Goal: Transaction & Acquisition: Book appointment/travel/reservation

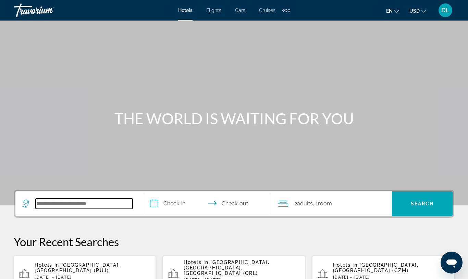
click at [75, 206] on input "Search hotel destination" at bounding box center [84, 204] width 97 height 10
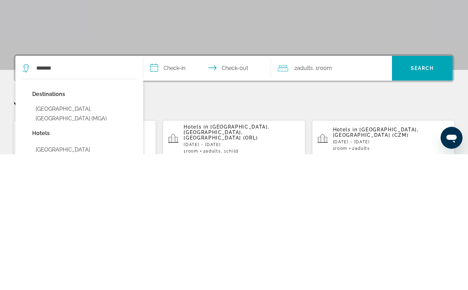
click at [102, 238] on button "[GEOGRAPHIC_DATA], [GEOGRAPHIC_DATA] (MGA)" at bounding box center [84, 249] width 104 height 23
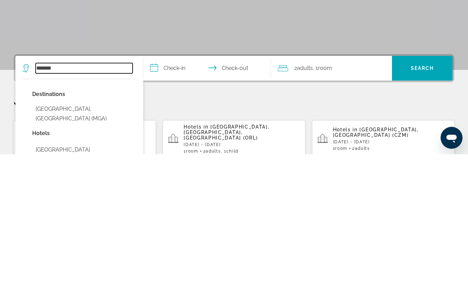
type input "**********"
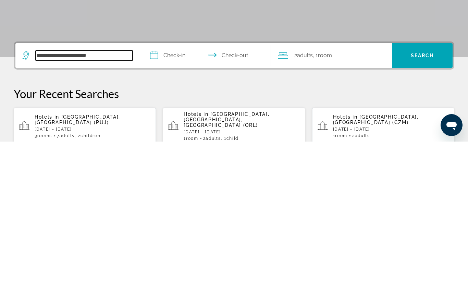
scroll to position [14, 0]
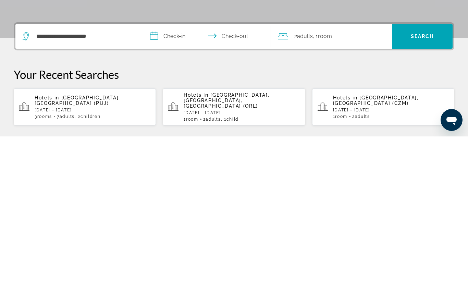
click at [176, 178] on input "**********" at bounding box center [208, 191] width 131 height 27
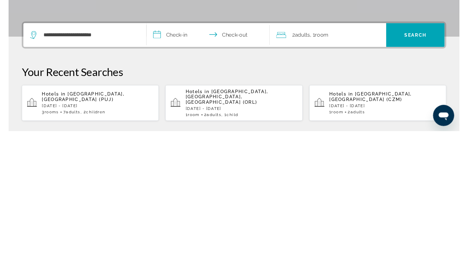
scroll to position [168, 0]
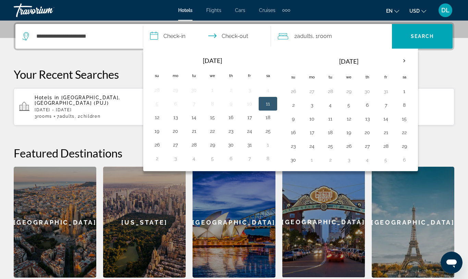
click at [400, 61] on th "Next month" at bounding box center [404, 60] width 19 height 15
click at [403, 120] on button "20" at bounding box center [404, 119] width 11 height 10
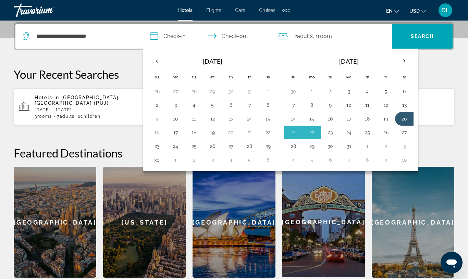
click at [324, 134] on td "23" at bounding box center [330, 133] width 19 height 14
click at [333, 130] on button "23" at bounding box center [330, 133] width 11 height 10
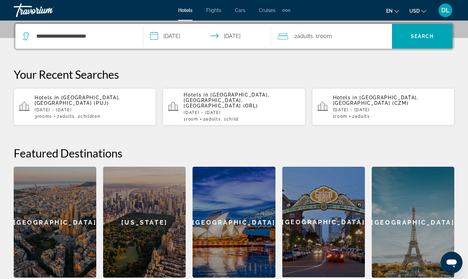
click at [253, 32] on input "**********" at bounding box center [208, 37] width 131 height 27
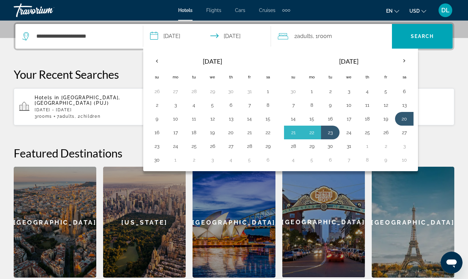
click at [345, 135] on button "24" at bounding box center [348, 133] width 11 height 10
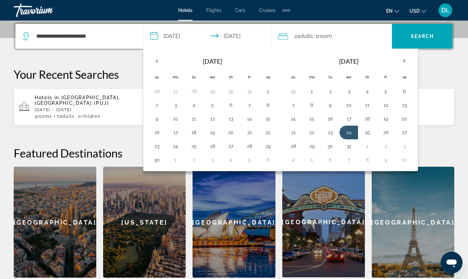
click at [402, 116] on button "20" at bounding box center [404, 119] width 11 height 10
type input "**********"
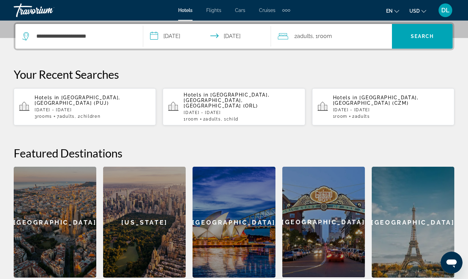
click at [346, 41] on div "2 Adult Adults , 1 Room rooms" at bounding box center [335, 36] width 114 height 25
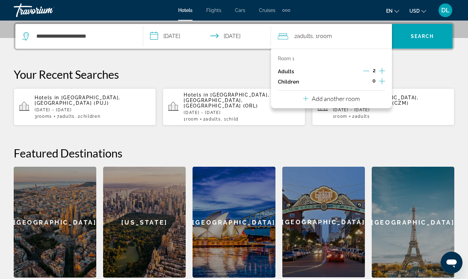
click at [367, 70] on icon "Decrement adults" at bounding box center [366, 71] width 6 height 6
click at [382, 83] on icon "Increment children" at bounding box center [382, 81] width 6 height 8
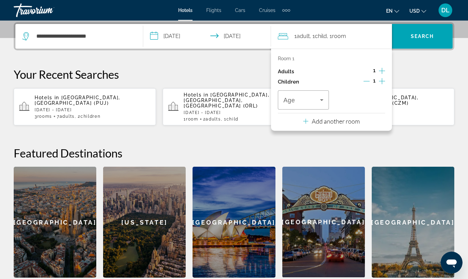
click at [317, 100] on span "Travelers: 1 adult, 1 child" at bounding box center [301, 100] width 37 height 8
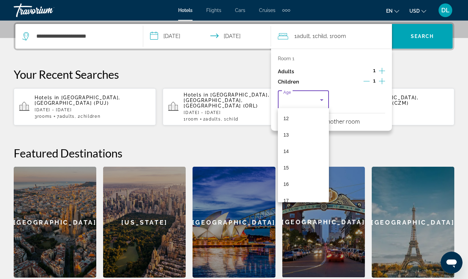
scroll to position [198, 0]
click at [297, 152] on mat-option "14" at bounding box center [303, 151] width 51 height 16
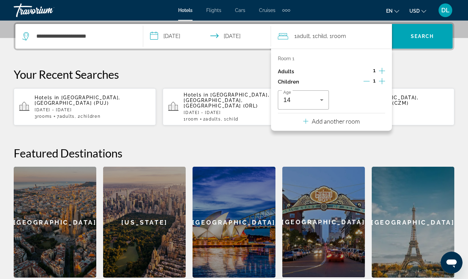
click at [422, 35] on span "Search" at bounding box center [422, 36] width 23 height 5
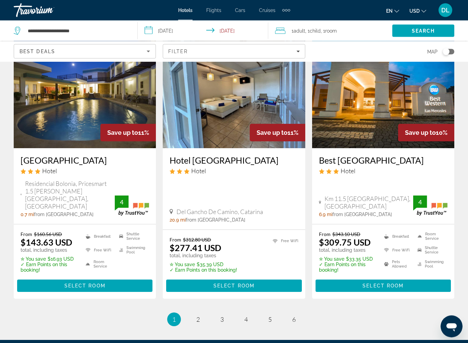
scroll to position [867, 0]
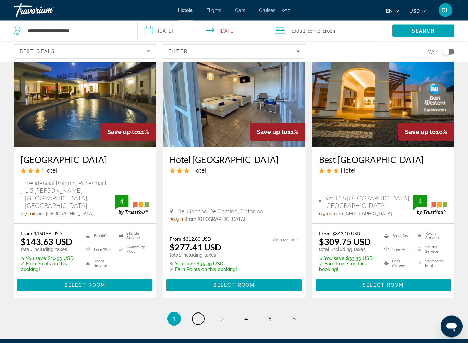
click at [197, 279] on span "2" at bounding box center [197, 319] width 3 height 8
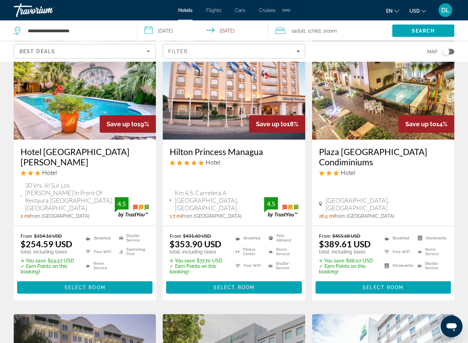
scroll to position [61, 0]
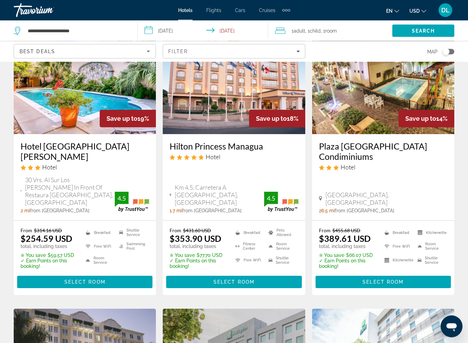
click at [274, 274] on span "Main content" at bounding box center [233, 282] width 135 height 16
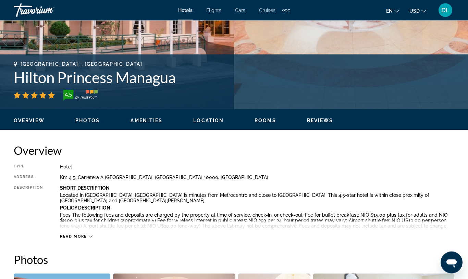
scroll to position [237, 0]
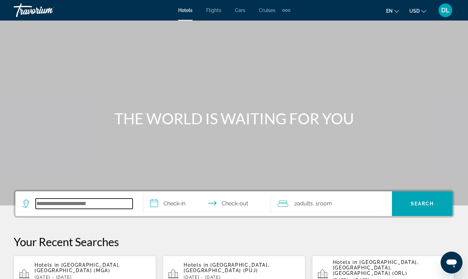
click at [78, 199] on input "Search hotel destination" at bounding box center [84, 204] width 97 height 10
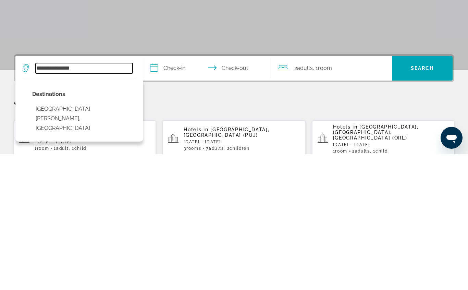
type input "**********"
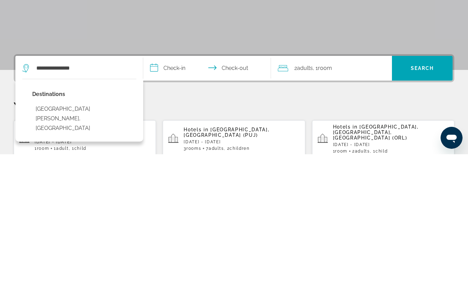
click at [114, 215] on div "Destinations San Juan Del Sur, Nicaragua" at bounding box center [79, 246] width 128 height 63
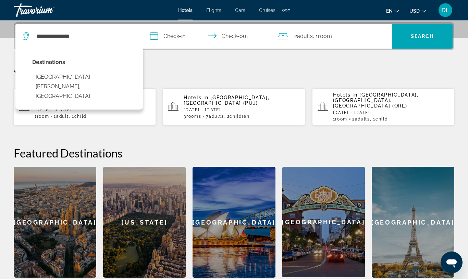
scroll to position [168, 0]
click at [189, 36] on input "**********" at bounding box center [208, 37] width 131 height 27
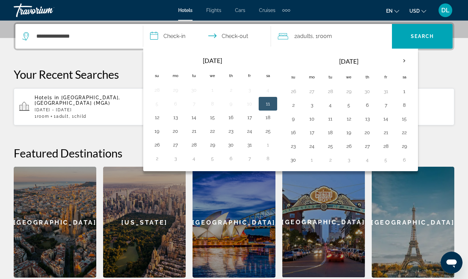
click at [403, 58] on th "Next month" at bounding box center [404, 60] width 19 height 15
click at [349, 132] on button "24" at bounding box center [348, 133] width 11 height 10
click at [299, 146] on button "28" at bounding box center [293, 147] width 11 height 10
type input "**********"
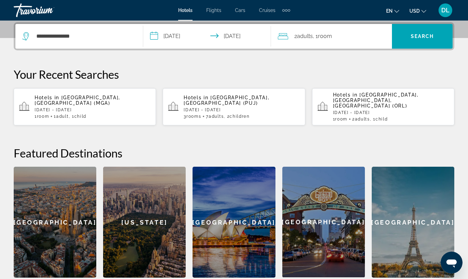
click at [357, 36] on div "2 Adult Adults , 1 Room rooms" at bounding box center [335, 37] width 114 height 10
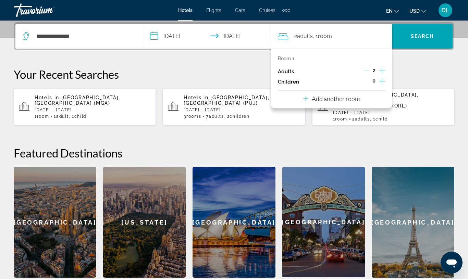
click at [367, 71] on icon "Decrement adults" at bounding box center [366, 71] width 6 height 6
click at [385, 82] on button "Increment children" at bounding box center [382, 82] width 6 height 10
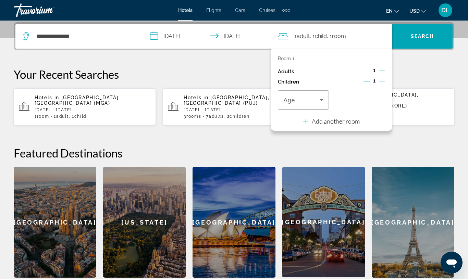
click at [323, 96] on icon "Travelers: 1 adult, 1 child" at bounding box center [322, 100] width 8 height 8
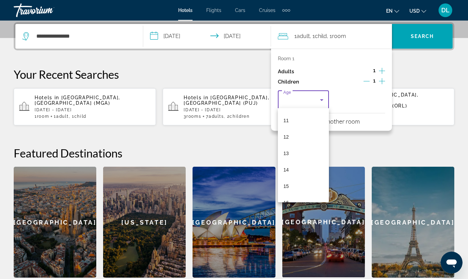
scroll to position [179, 0]
click at [297, 169] on mat-option "14" at bounding box center [303, 170] width 51 height 16
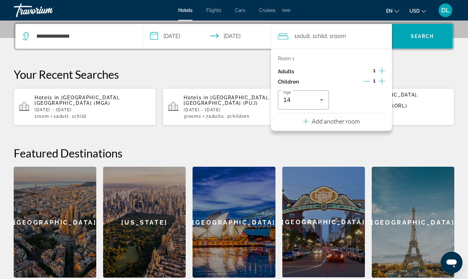
click at [430, 33] on span "Search" at bounding box center [422, 36] width 61 height 16
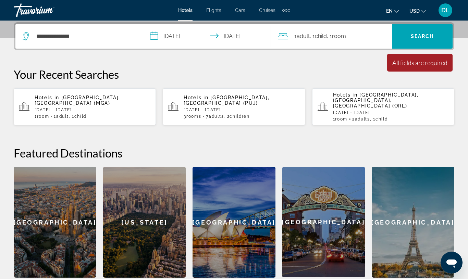
click at [426, 29] on span "Search" at bounding box center [422, 36] width 61 height 16
click at [109, 39] on input "**********" at bounding box center [84, 36] width 97 height 10
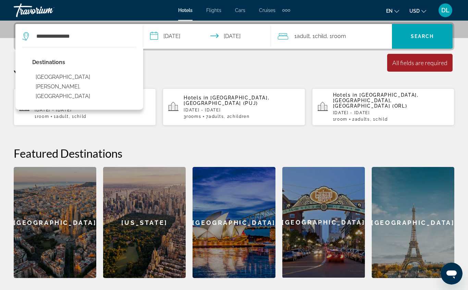
click at [109, 74] on button "San Juan Del Sur, Nicaragua" at bounding box center [84, 87] width 104 height 32
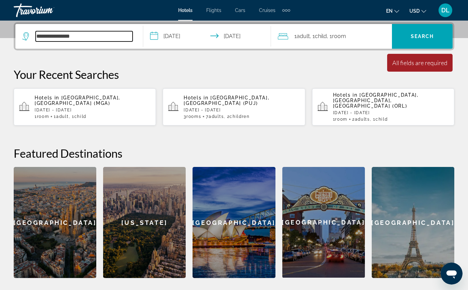
type input "**********"
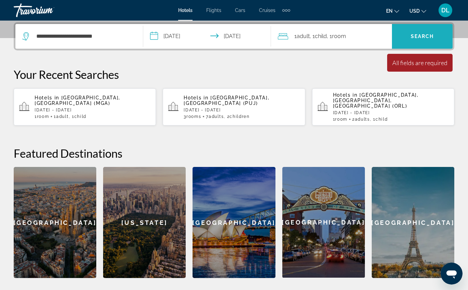
click at [423, 35] on span "Search" at bounding box center [422, 36] width 23 height 5
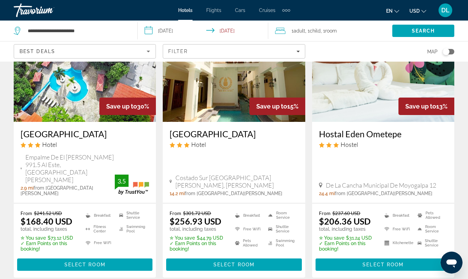
scroll to position [73, 0]
